Goal: Task Accomplishment & Management: Use online tool/utility

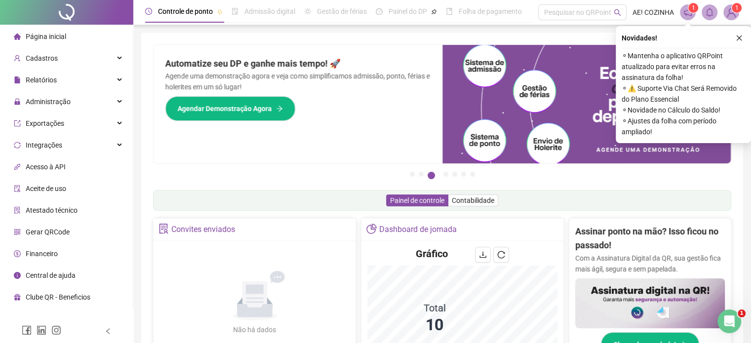
click at [83, 91] on ul "Página inicial Cadastros Relatórios Administração Exportações Integrações Acess…" at bounding box center [66, 167] width 133 height 284
click at [71, 62] on div "Cadastros" at bounding box center [66, 58] width 129 height 20
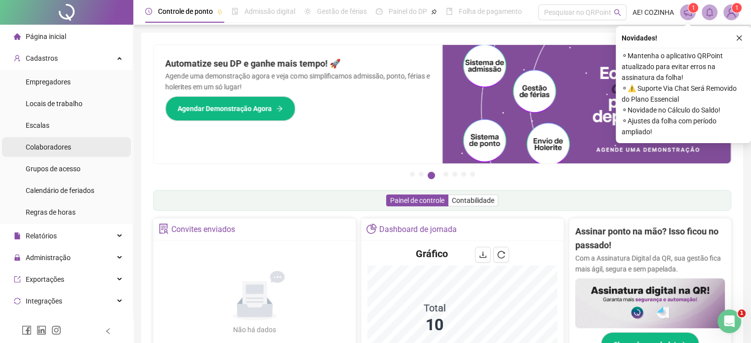
click at [79, 149] on li "Colaboradores" at bounding box center [66, 147] width 129 height 20
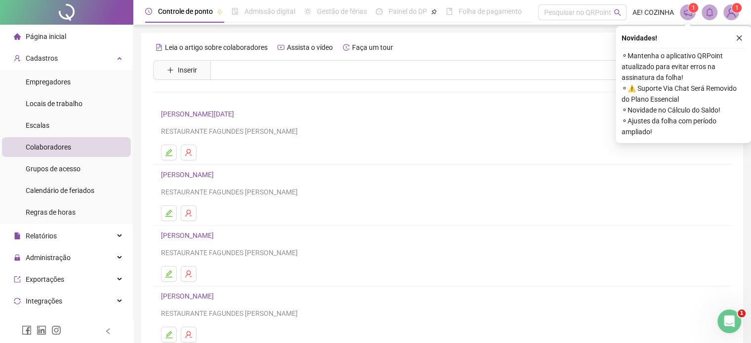
click at [188, 179] on link "[PERSON_NAME]" at bounding box center [189, 175] width 56 height 8
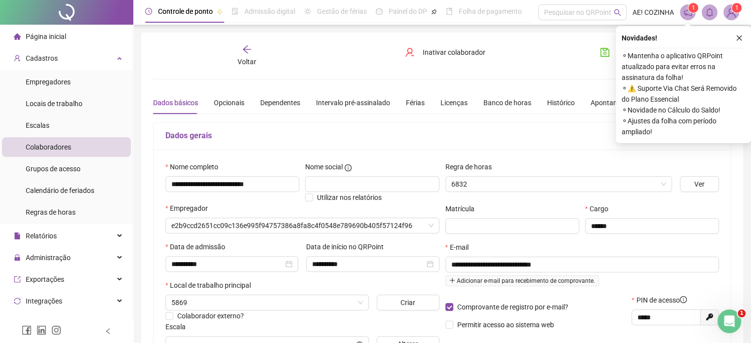
type input "**********"
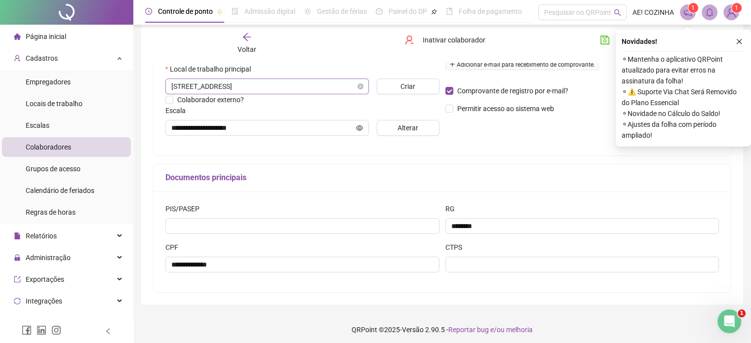
scroll to position [220, 0]
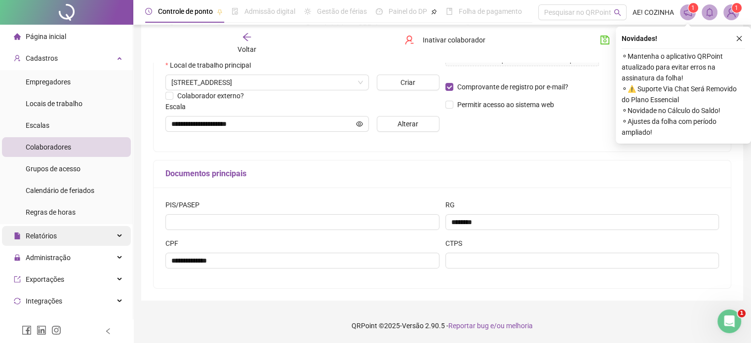
click at [91, 238] on div "Relatórios" at bounding box center [66, 236] width 129 height 20
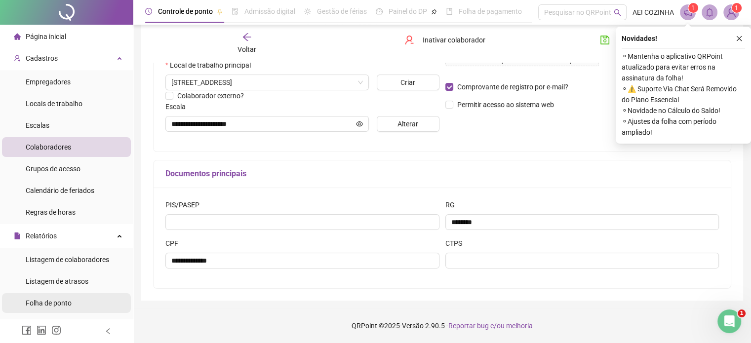
click at [85, 305] on li "Folha de ponto" at bounding box center [66, 303] width 129 height 20
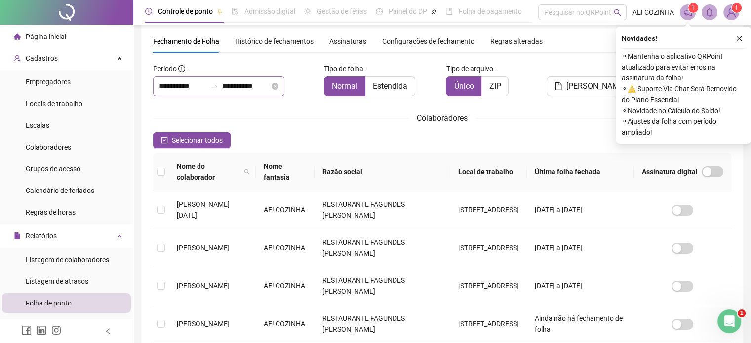
click at [218, 85] on icon "swap-right" at bounding box center [214, 86] width 8 height 8
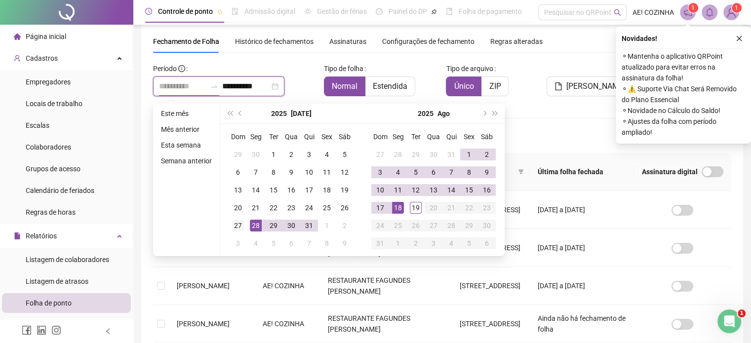
type input "**********"
click at [233, 227] on div "27" at bounding box center [238, 226] width 12 height 12
type input "**********"
click at [394, 214] on td "18" at bounding box center [398, 208] width 18 height 18
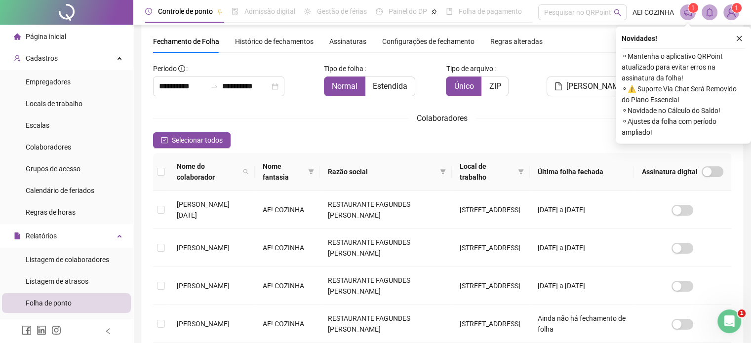
click at [217, 137] on span "Selecionar todos" at bounding box center [197, 140] width 51 height 11
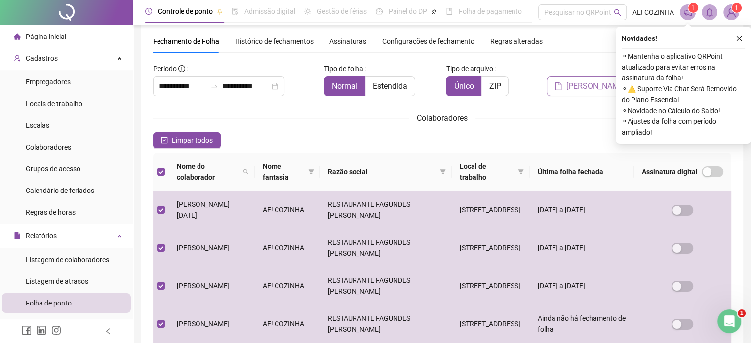
click at [588, 80] on span "[PERSON_NAME]" at bounding box center [595, 86] width 59 height 12
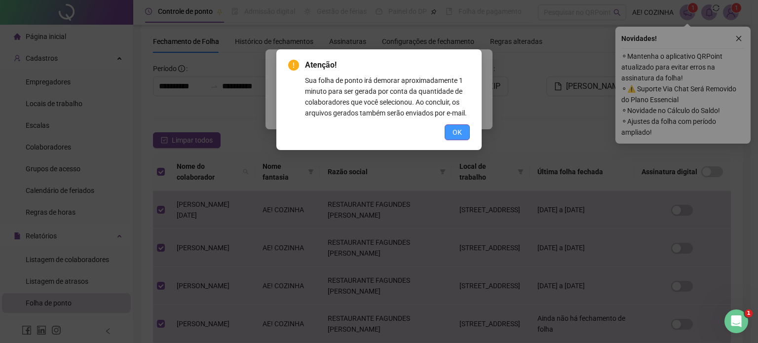
click at [461, 129] on span "OK" at bounding box center [457, 132] width 9 height 11
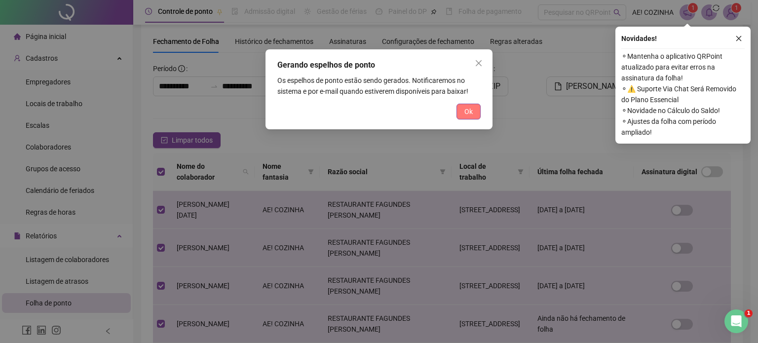
click at [479, 111] on button "Ok" at bounding box center [468, 112] width 24 height 16
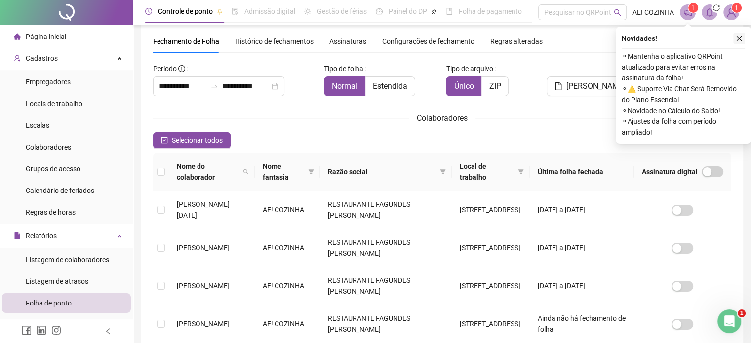
click at [741, 39] on icon "close" at bounding box center [738, 38] width 7 height 7
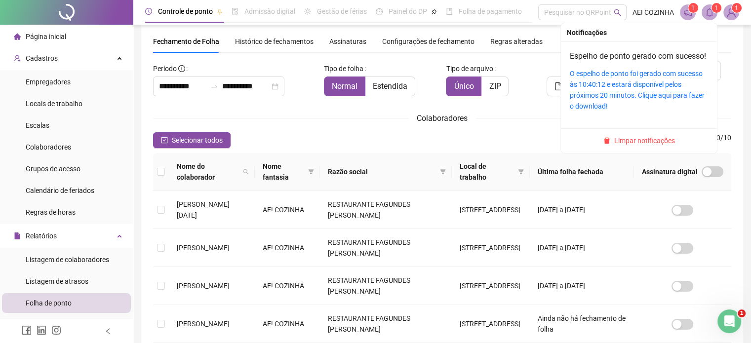
click at [710, 12] on icon "bell" at bounding box center [709, 12] width 9 height 9
click at [648, 93] on link "O espelho de ponto foi gerado com sucesso às 10:40:12 e estará disponível pelos…" at bounding box center [637, 90] width 135 height 40
